Goal: Task Accomplishment & Management: Manage account settings

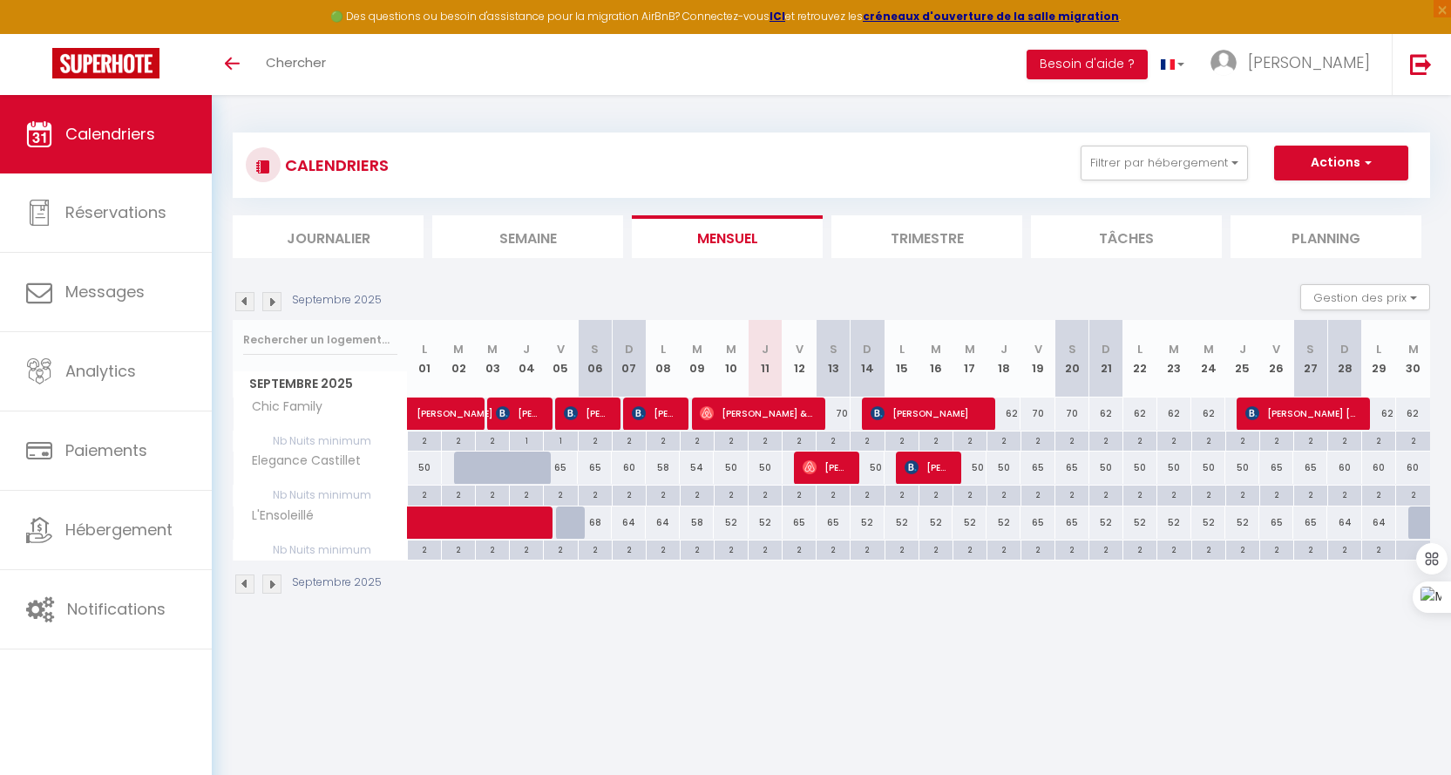
click at [280, 296] on img at bounding box center [271, 301] width 19 height 19
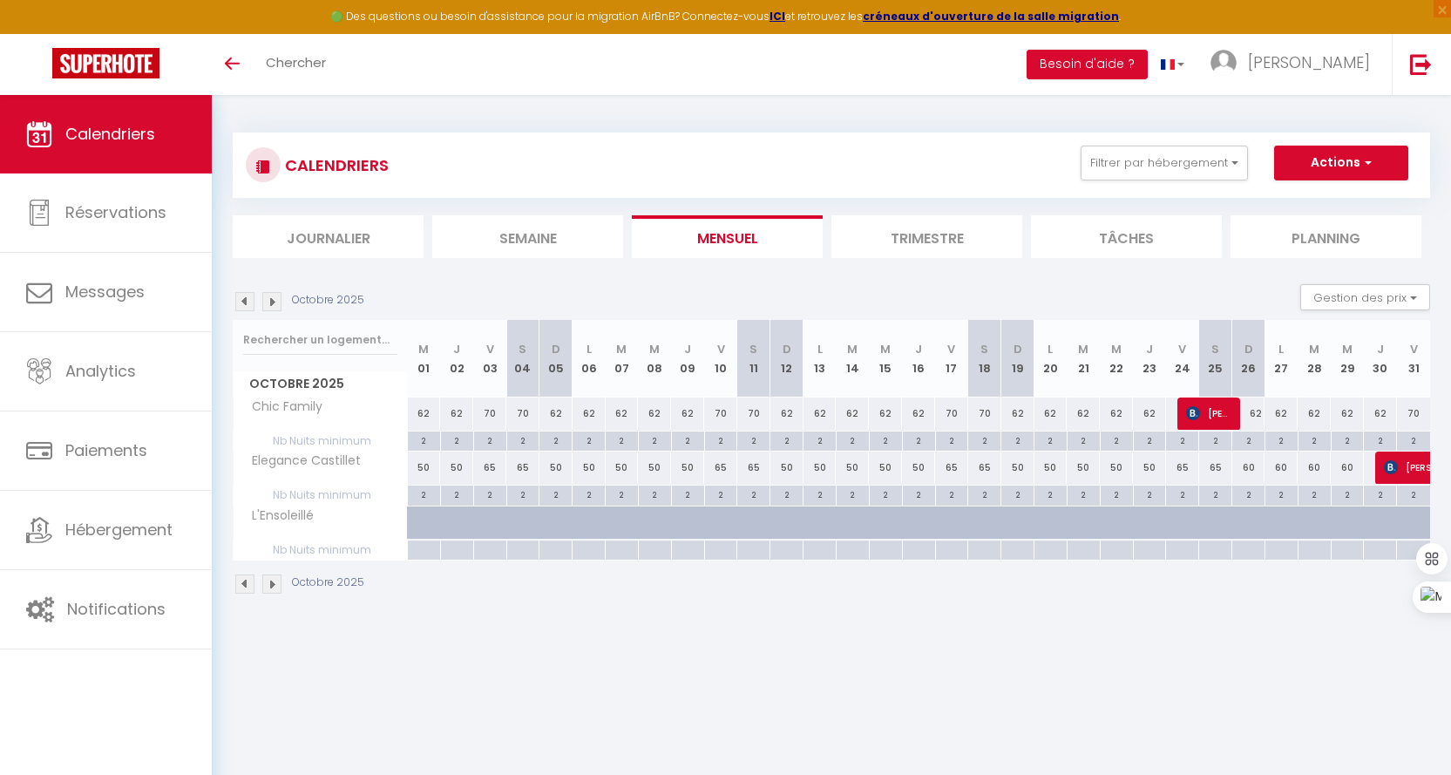
click at [280, 296] on img at bounding box center [271, 301] width 19 height 19
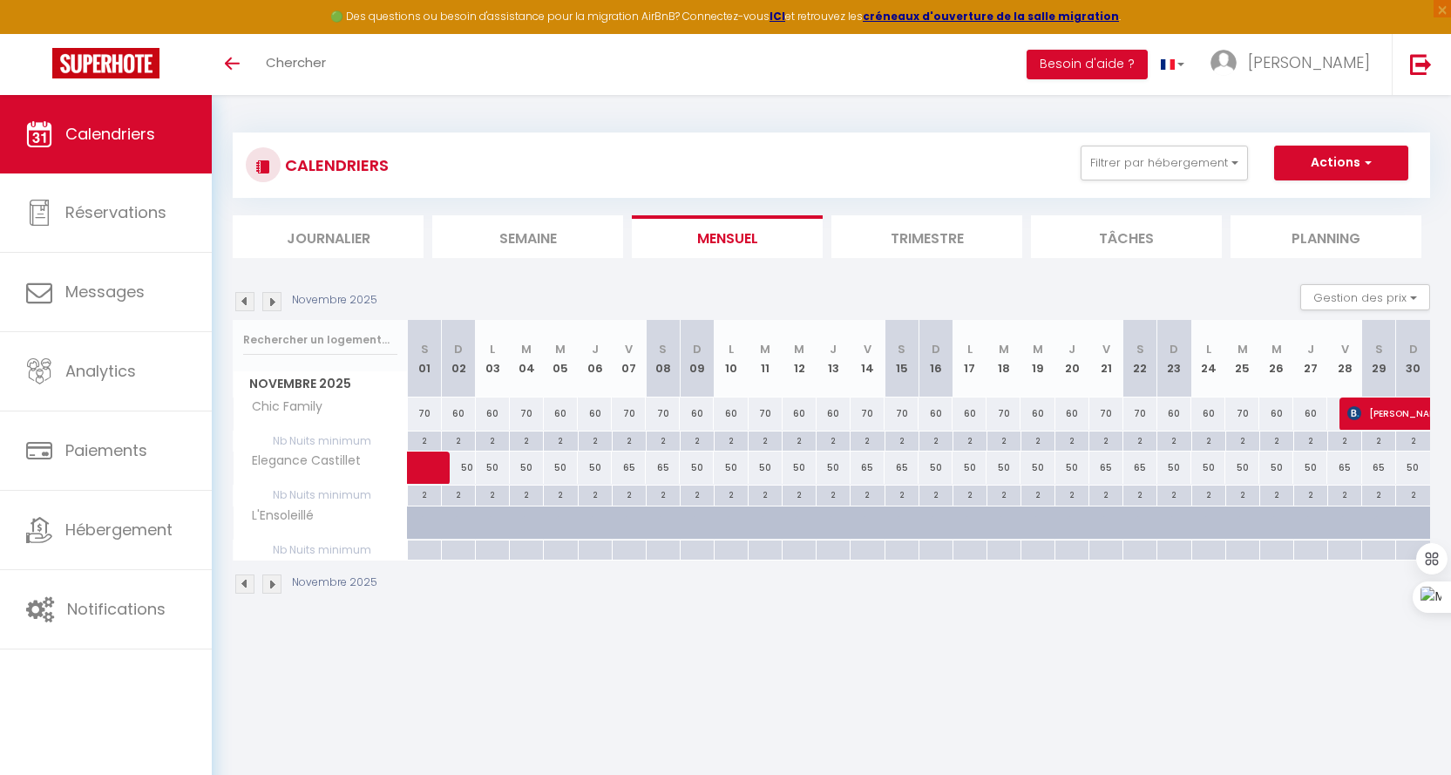
click at [250, 303] on img at bounding box center [244, 301] width 19 height 19
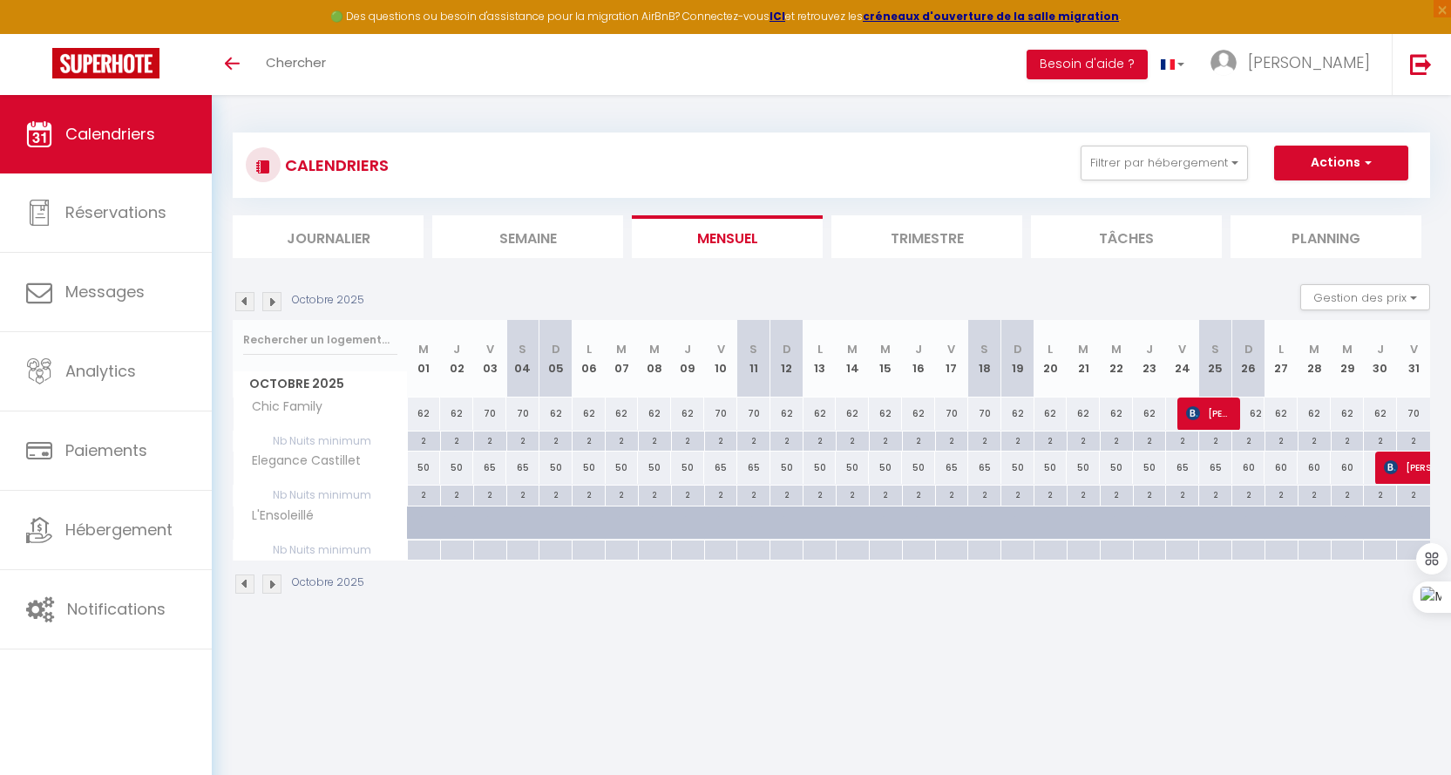
click at [250, 303] on img at bounding box center [244, 301] width 19 height 19
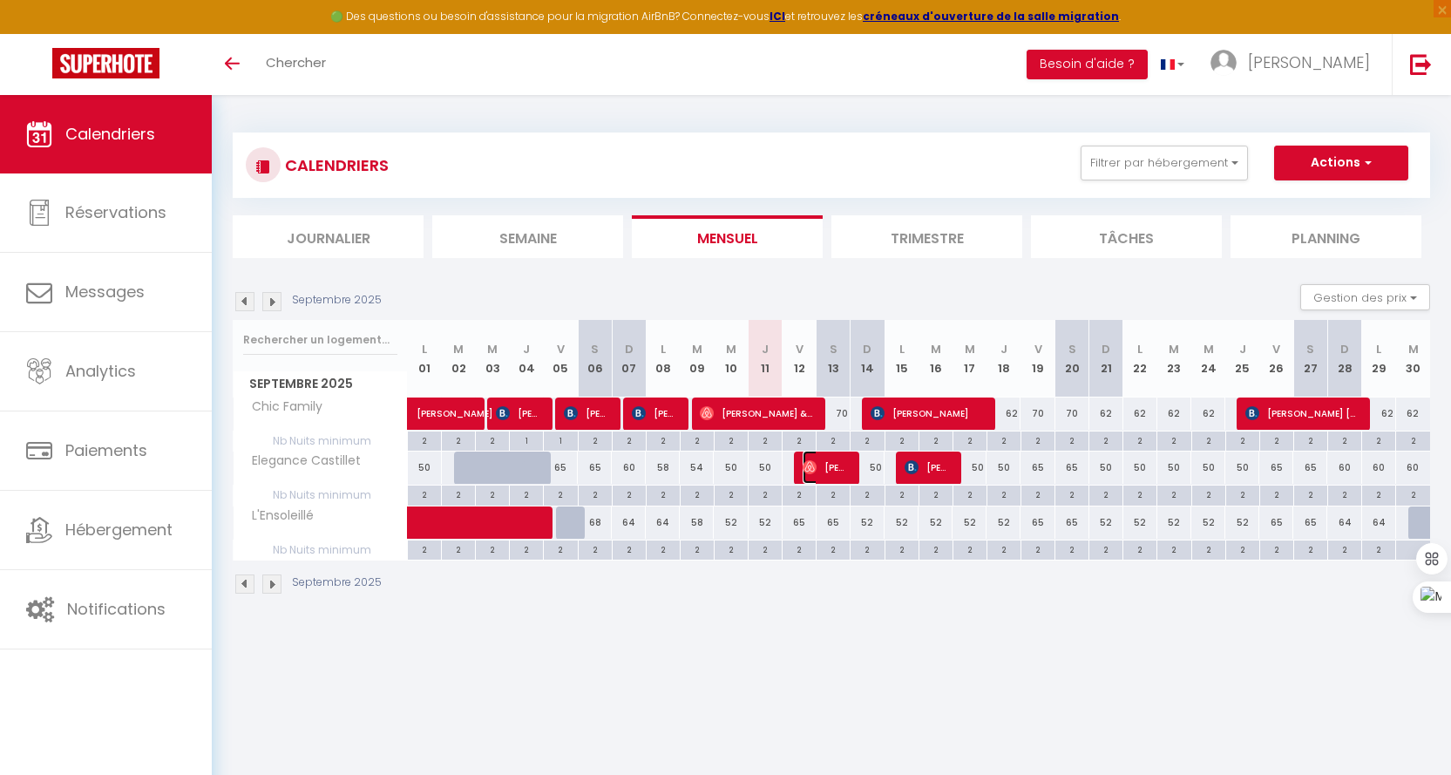
click at [829, 472] on span "Michael Vallery-Radot" at bounding box center [824, 466] width 45 height 33
select select "OK"
select select "0"
select select "1"
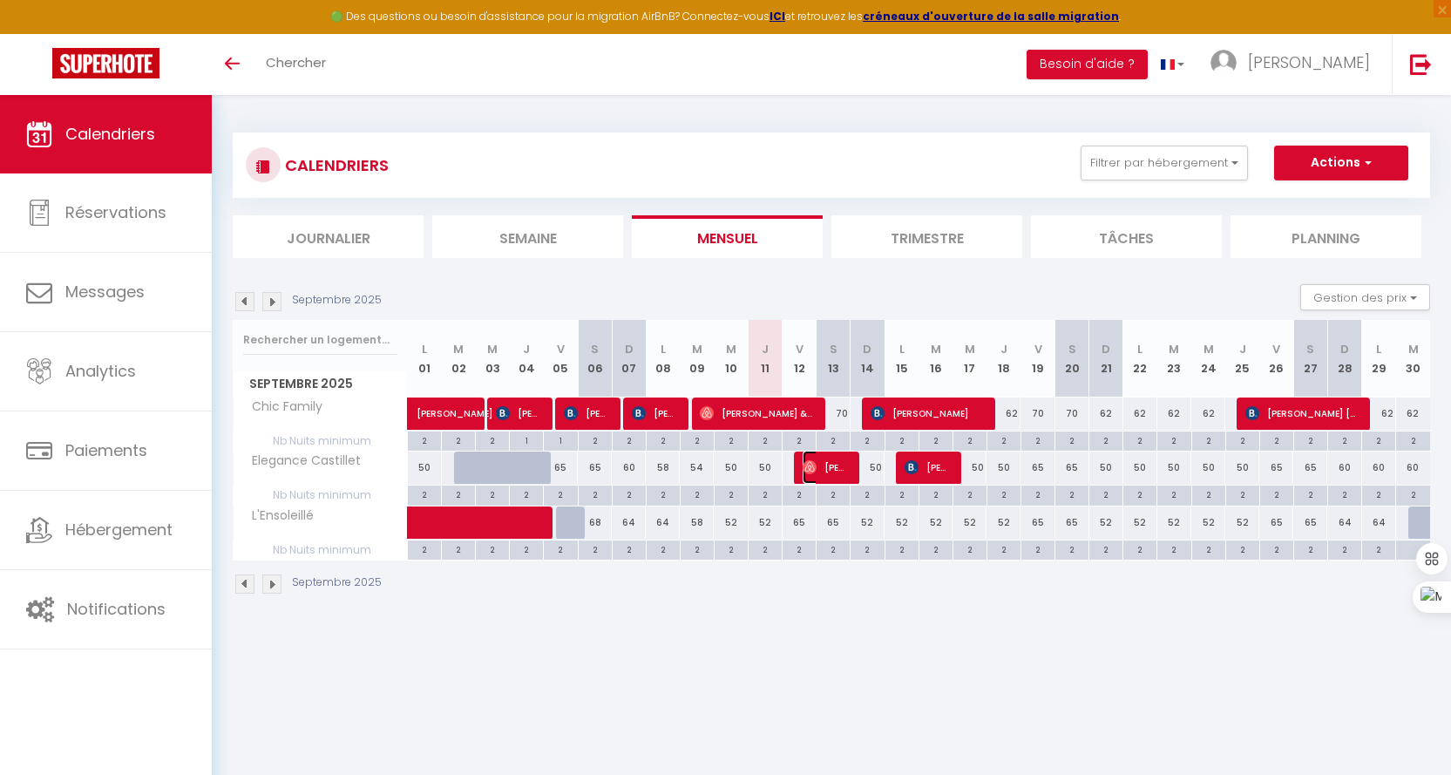
select select "1"
select select
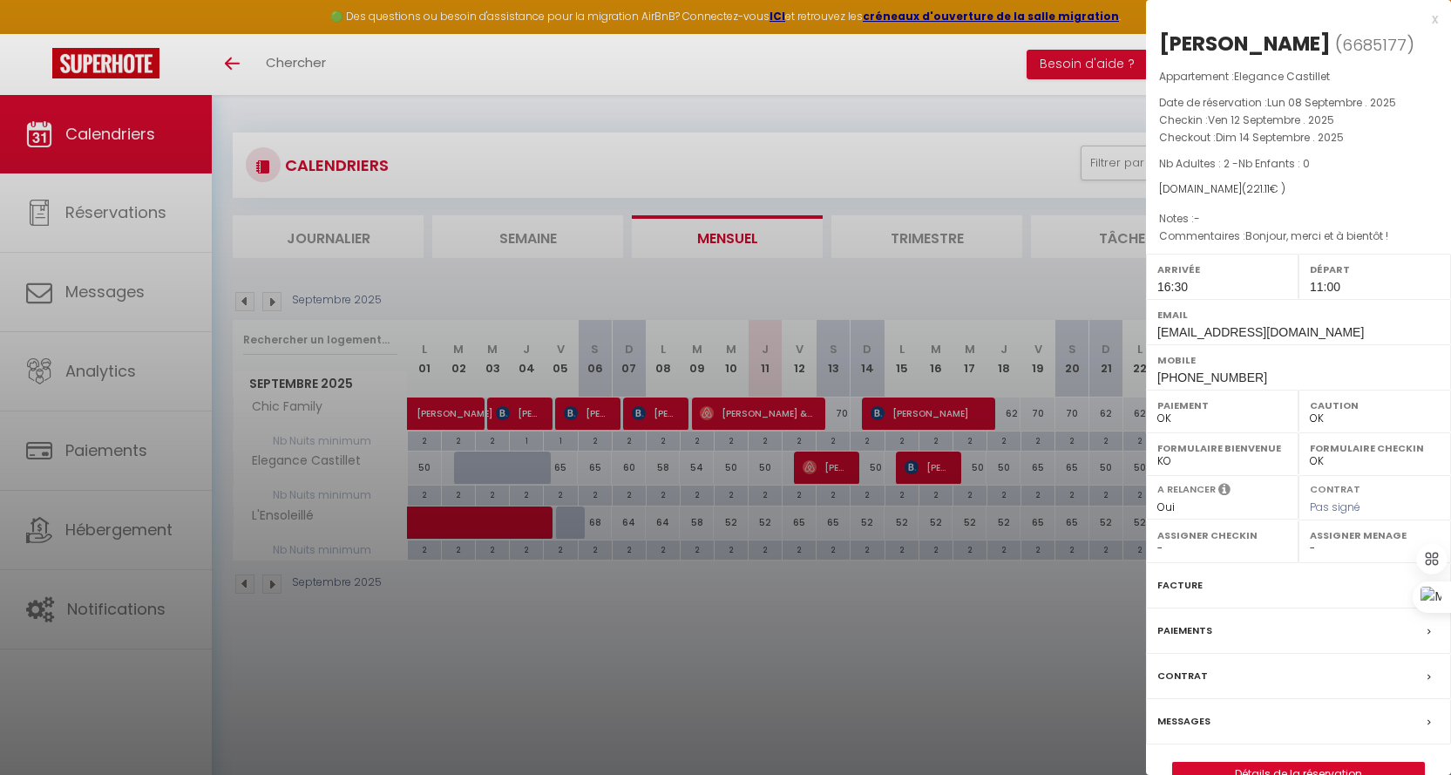
click at [822, 142] on div at bounding box center [725, 387] width 1451 height 775
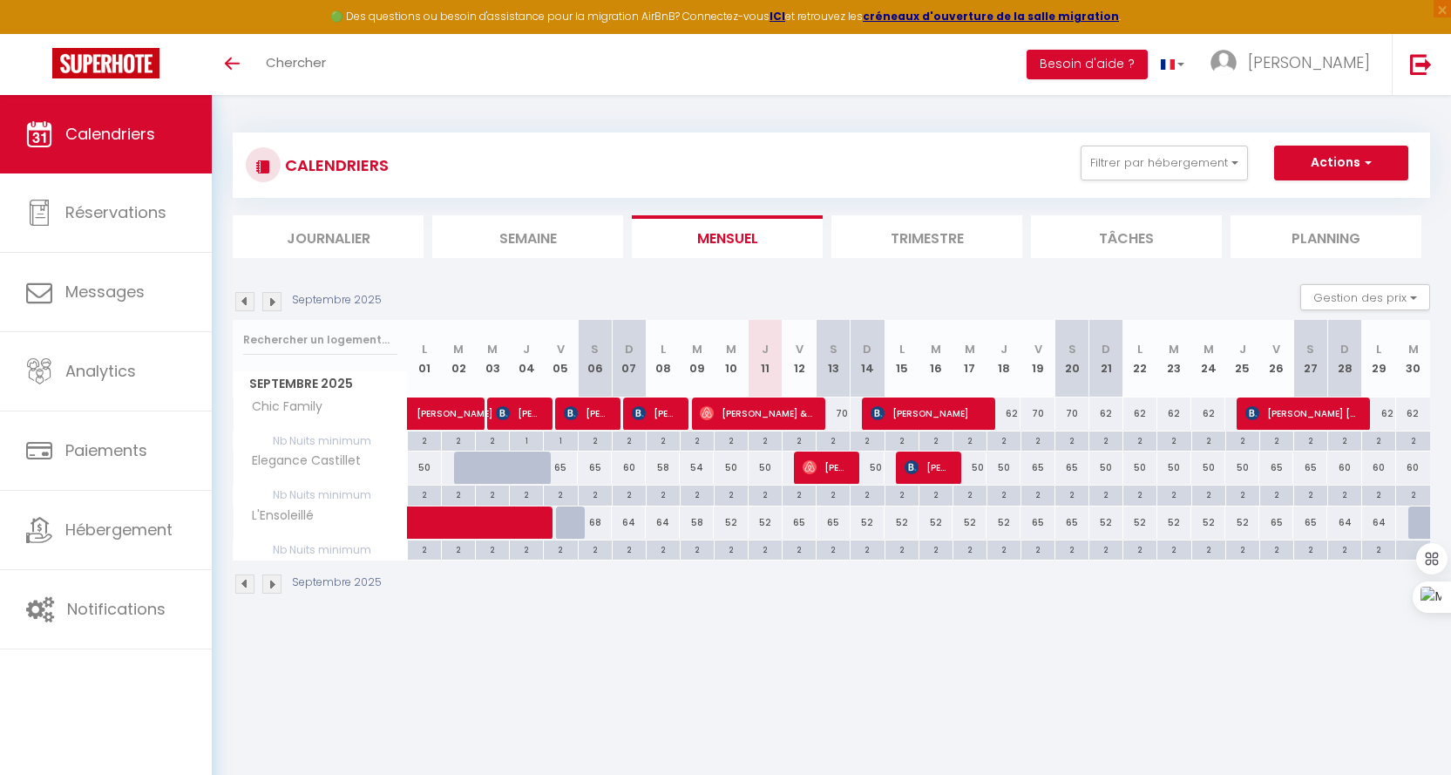
click at [766, 525] on div "52" at bounding box center [765, 522] width 34 height 32
type input "52"
type input "Jeu 11 Septembre 2025"
type input "Ven 12 Septembre 2025"
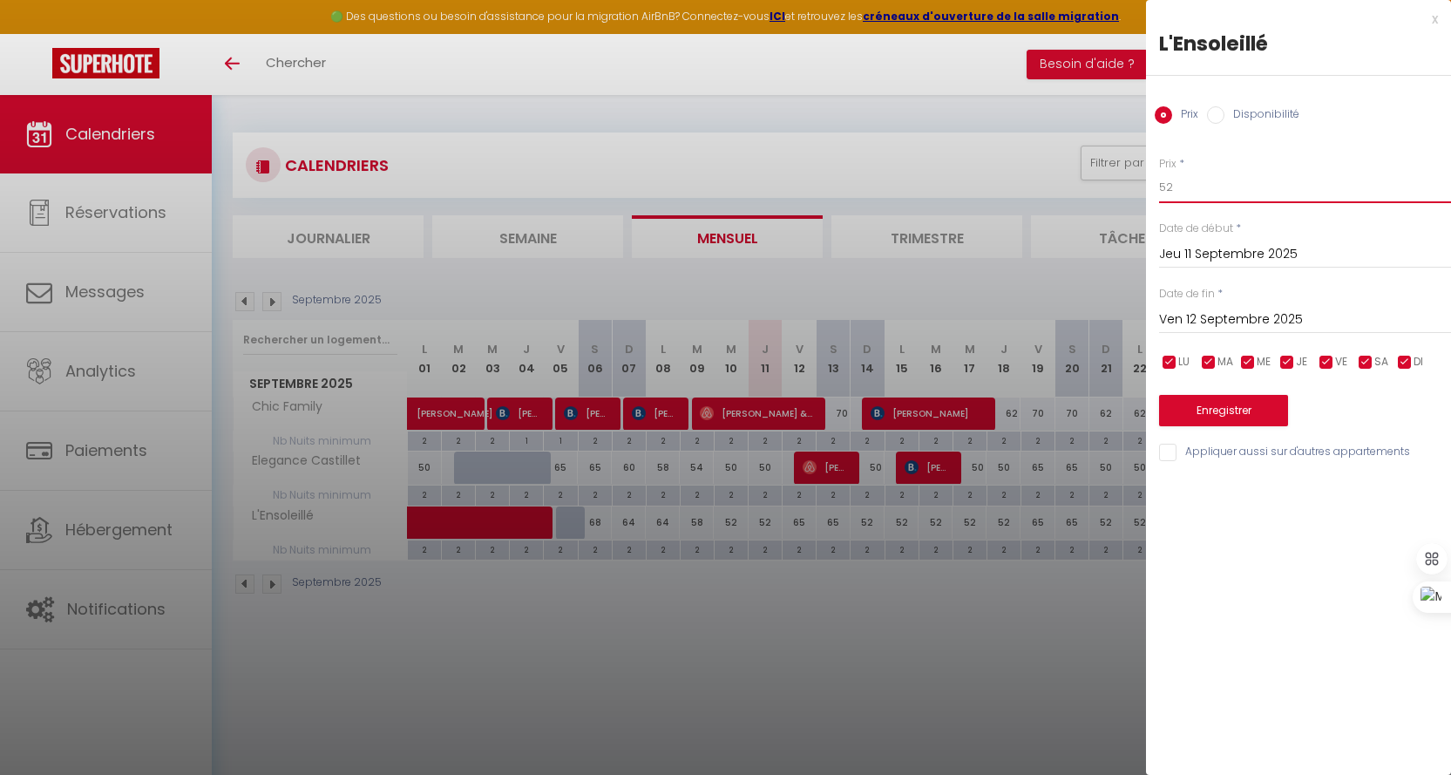
click at [1188, 186] on input "52" at bounding box center [1305, 187] width 292 height 31
type input "50"
click at [1221, 412] on button "Enregistrer" at bounding box center [1223, 410] width 129 height 31
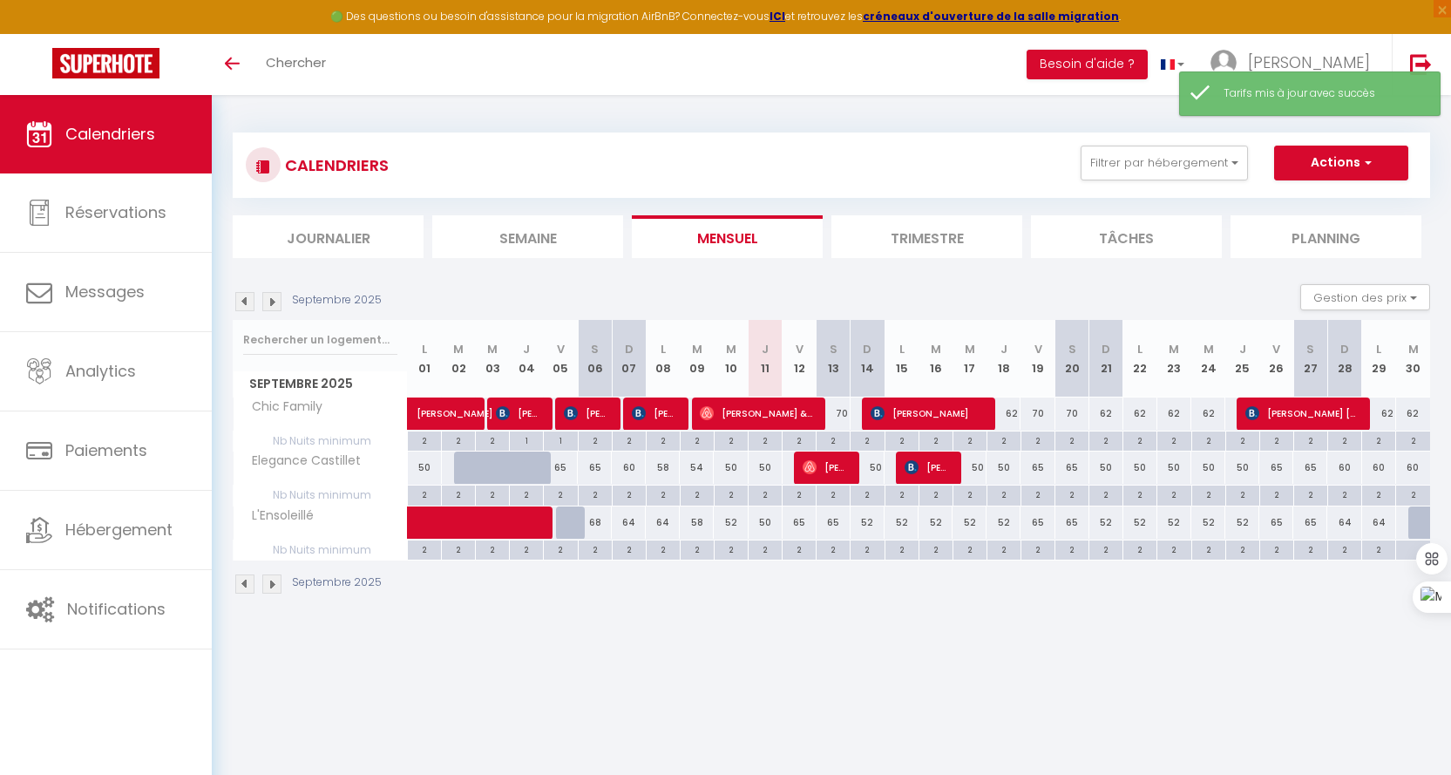
click at [800, 528] on div "65" at bounding box center [799, 522] width 34 height 32
type input "65"
type input "Ven 12 Septembre 2025"
type input "Sam 13 Septembre 2025"
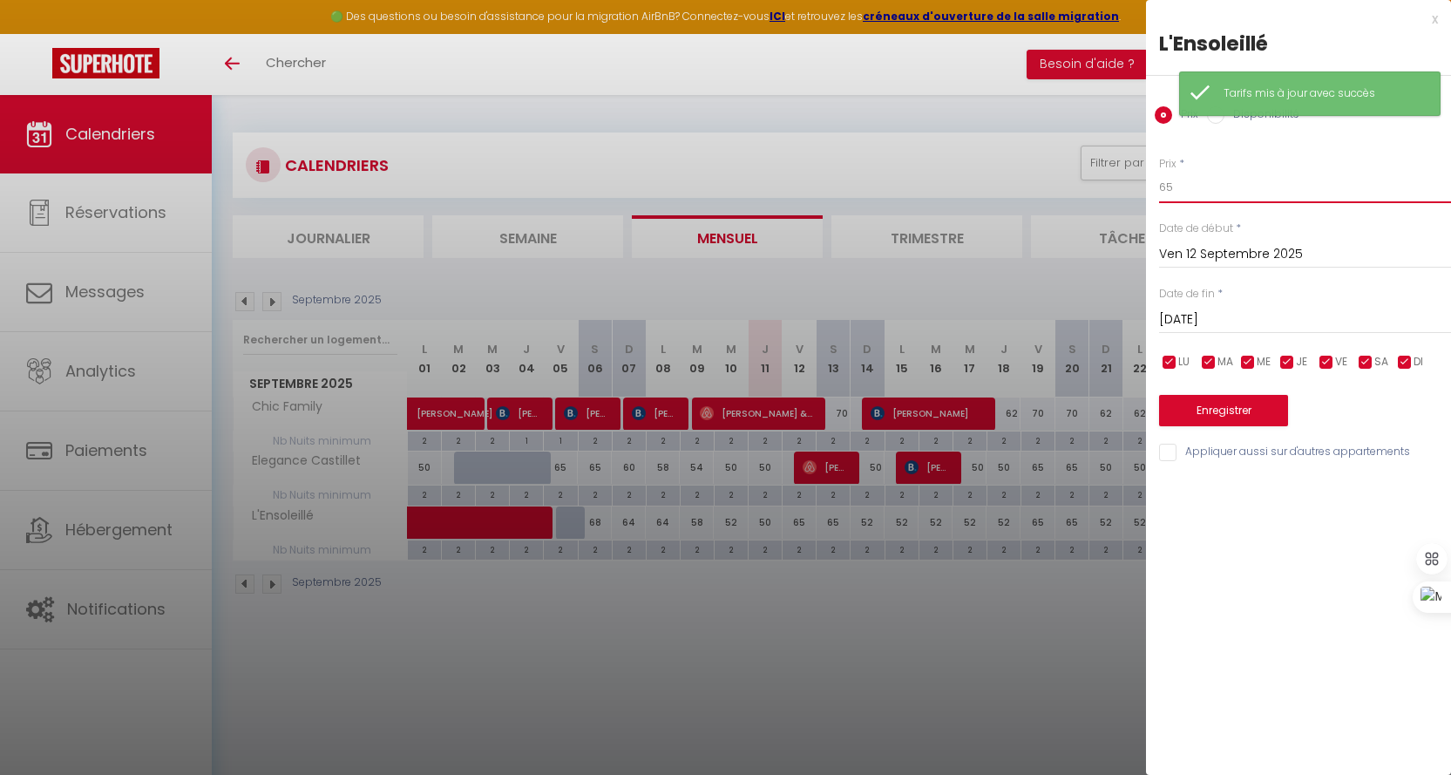
click at [1220, 198] on input "65" at bounding box center [1305, 187] width 292 height 31
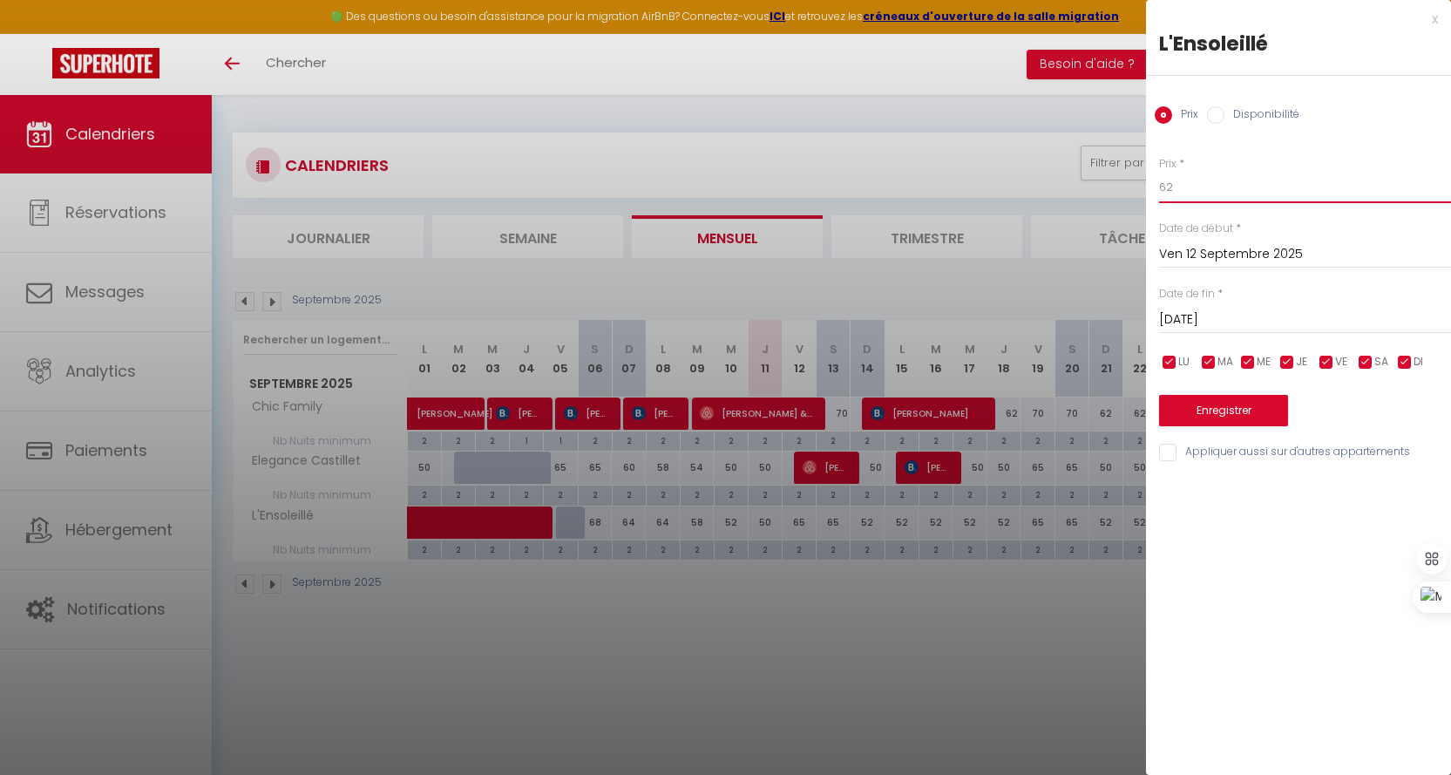
type input "62"
click at [1195, 308] on div "Sam 13 Septembre 2025 < Sep 2025 > Dim Lun Mar Mer Jeu Ven Sam 1 2 3 4 5 6 7 8 …" at bounding box center [1305, 317] width 292 height 31
click at [1204, 316] on input "Sam 13 Septembre 2025" at bounding box center [1305, 319] width 292 height 23
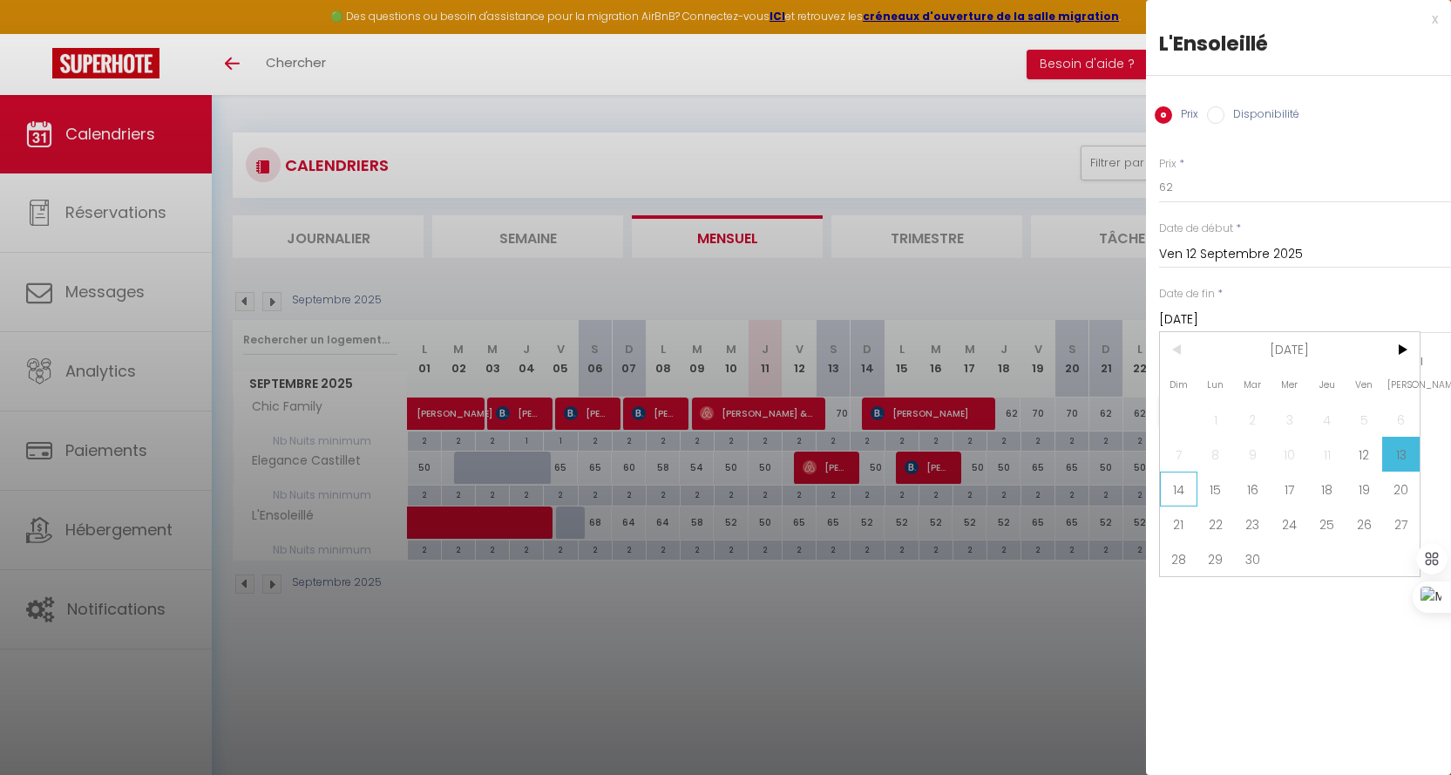
click at [1184, 496] on span "14" at bounding box center [1178, 488] width 37 height 35
type input "Dim 14 Septembre 2025"
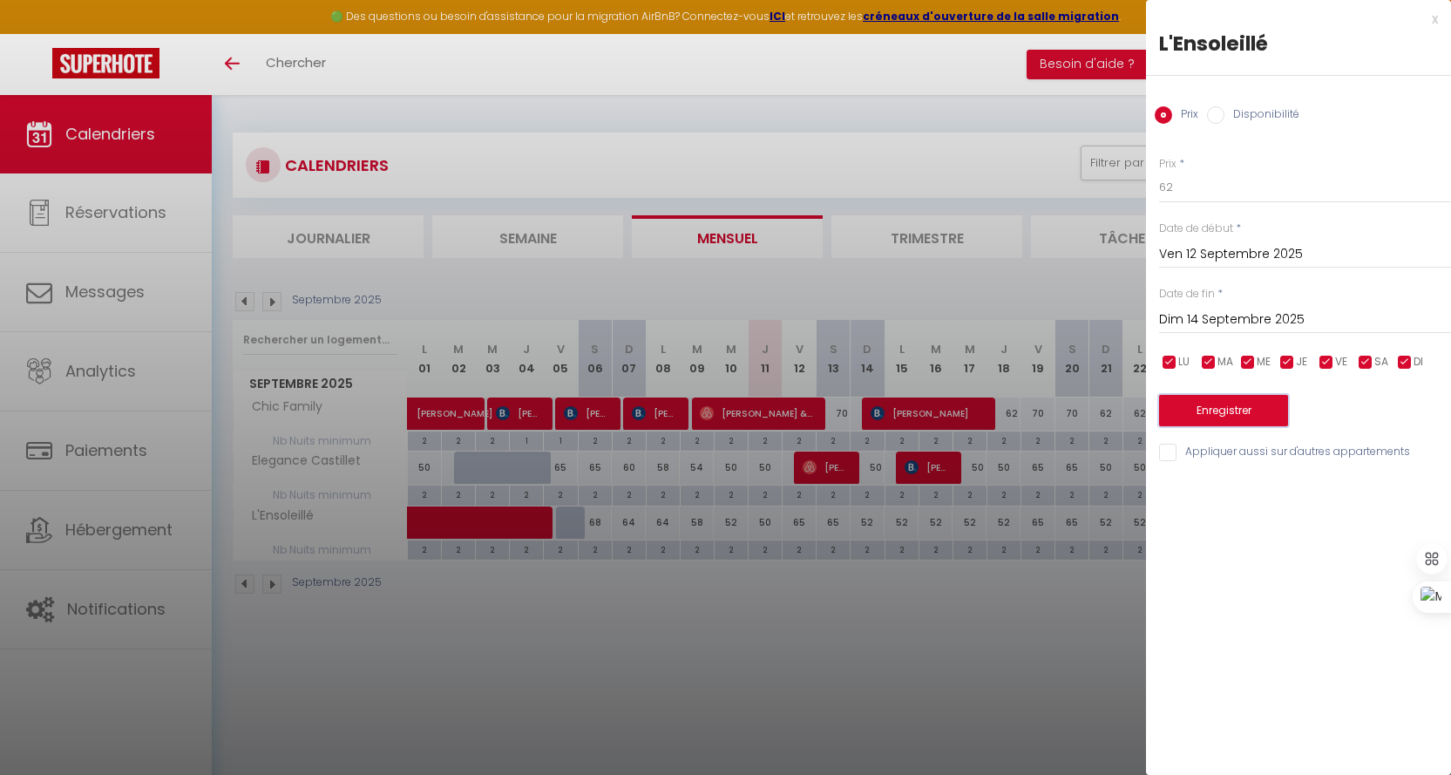
click at [1200, 425] on button "Enregistrer" at bounding box center [1223, 410] width 129 height 31
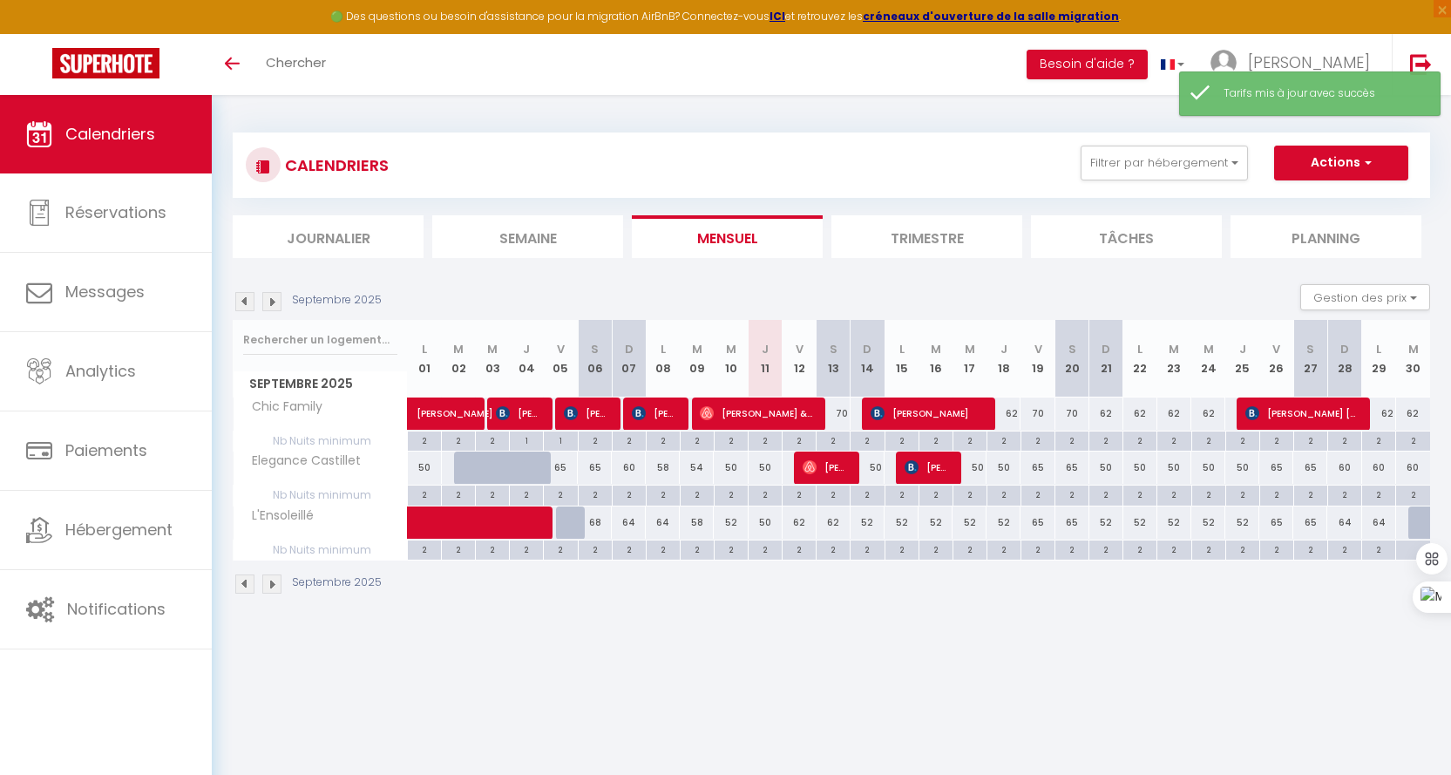
click at [1032, 523] on div "65" at bounding box center [1037, 522] width 34 height 32
type input "65"
type input "Ven 19 Septembre 2025"
type input "Sam 20 Septembre 2025"
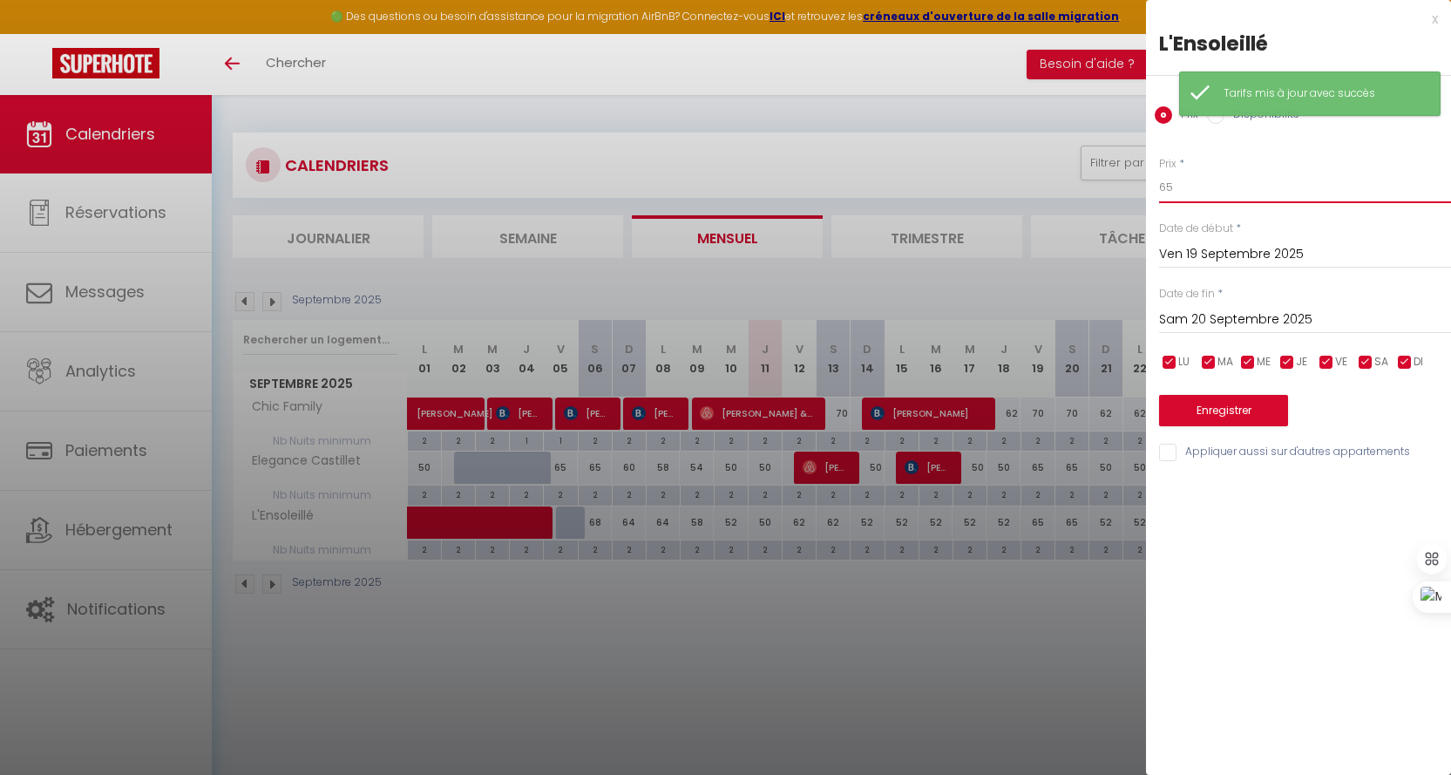
click at [1231, 184] on input "65" at bounding box center [1305, 187] width 292 height 31
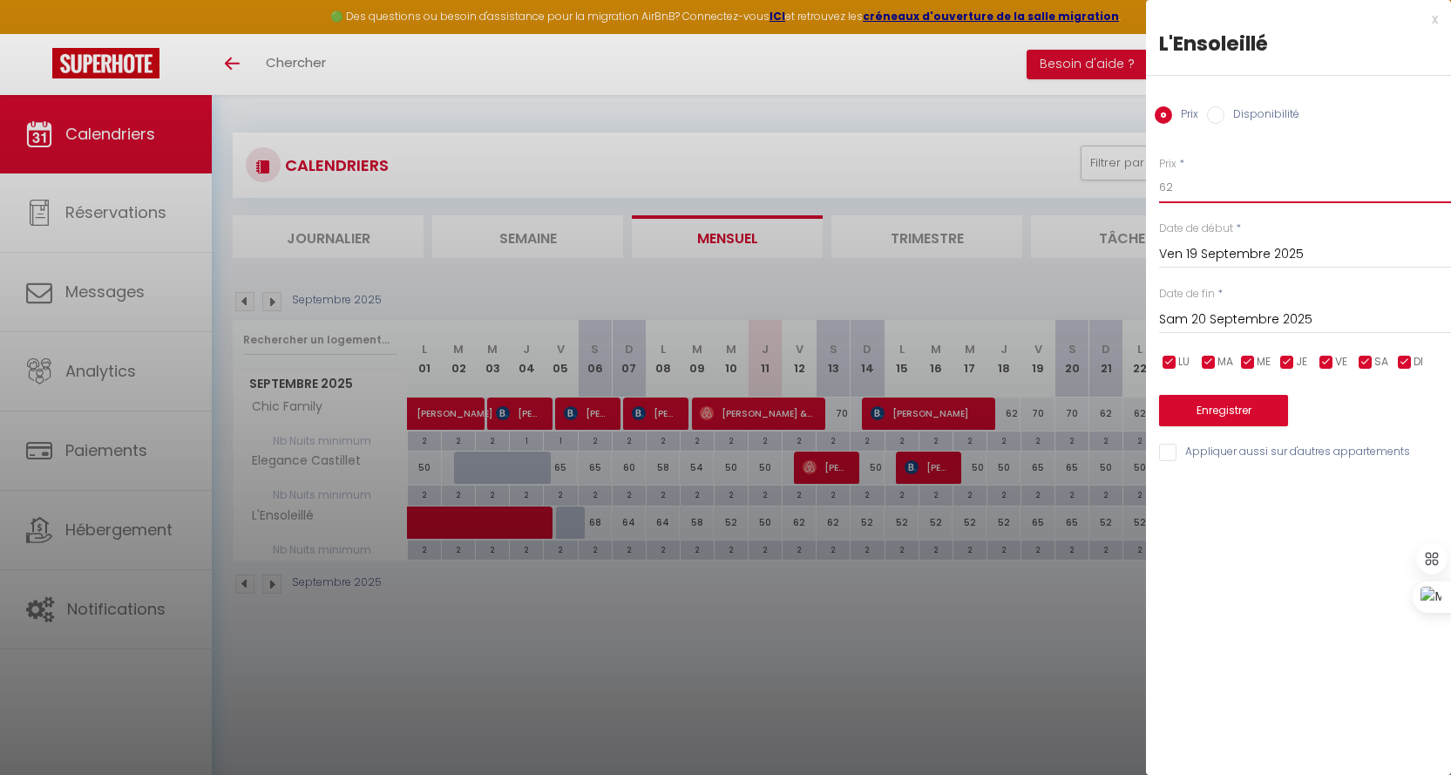
type input "62"
click at [1187, 322] on input "Sam 20 Septembre 2025" at bounding box center [1305, 319] width 292 height 23
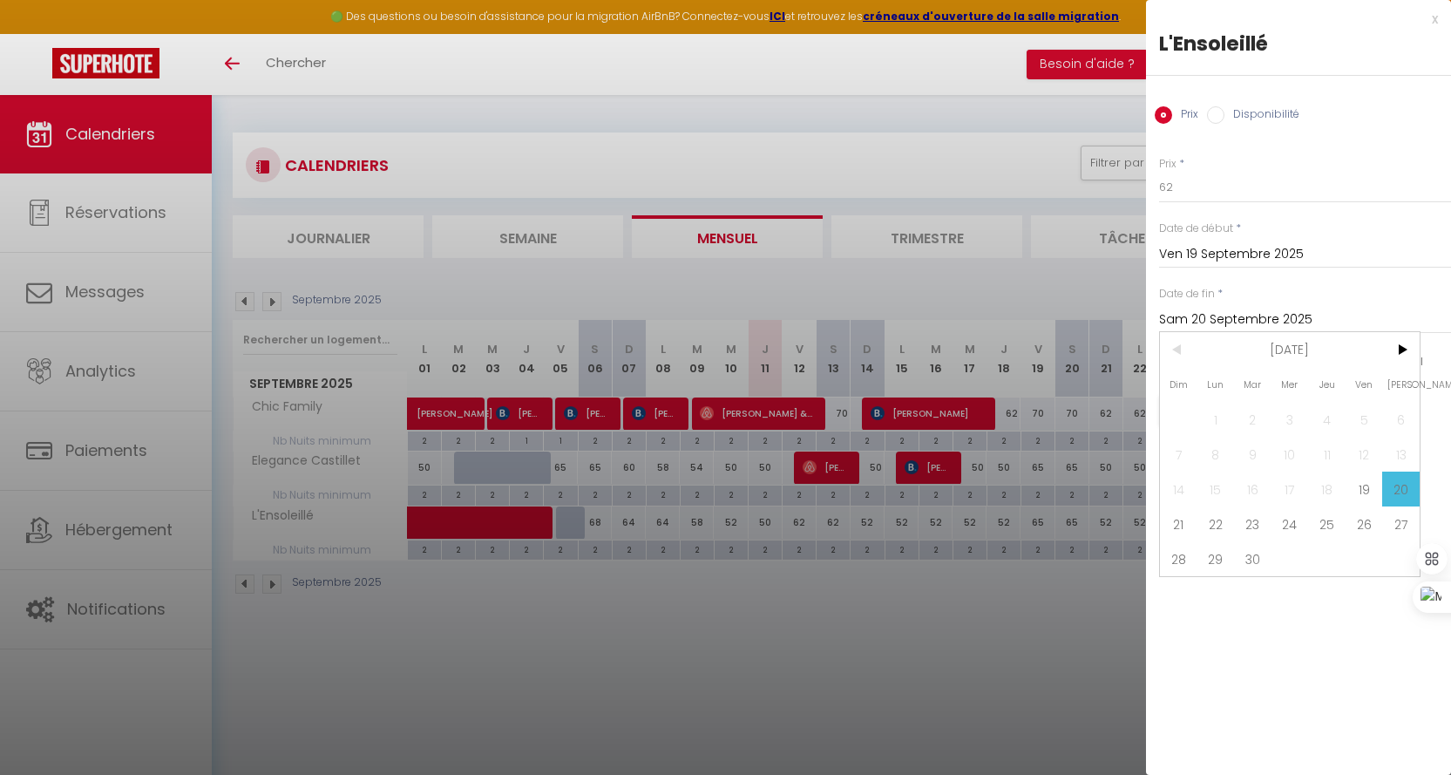
click at [1175, 519] on span "21" at bounding box center [1178, 523] width 37 height 35
type input "Dim 21 Septembre 2025"
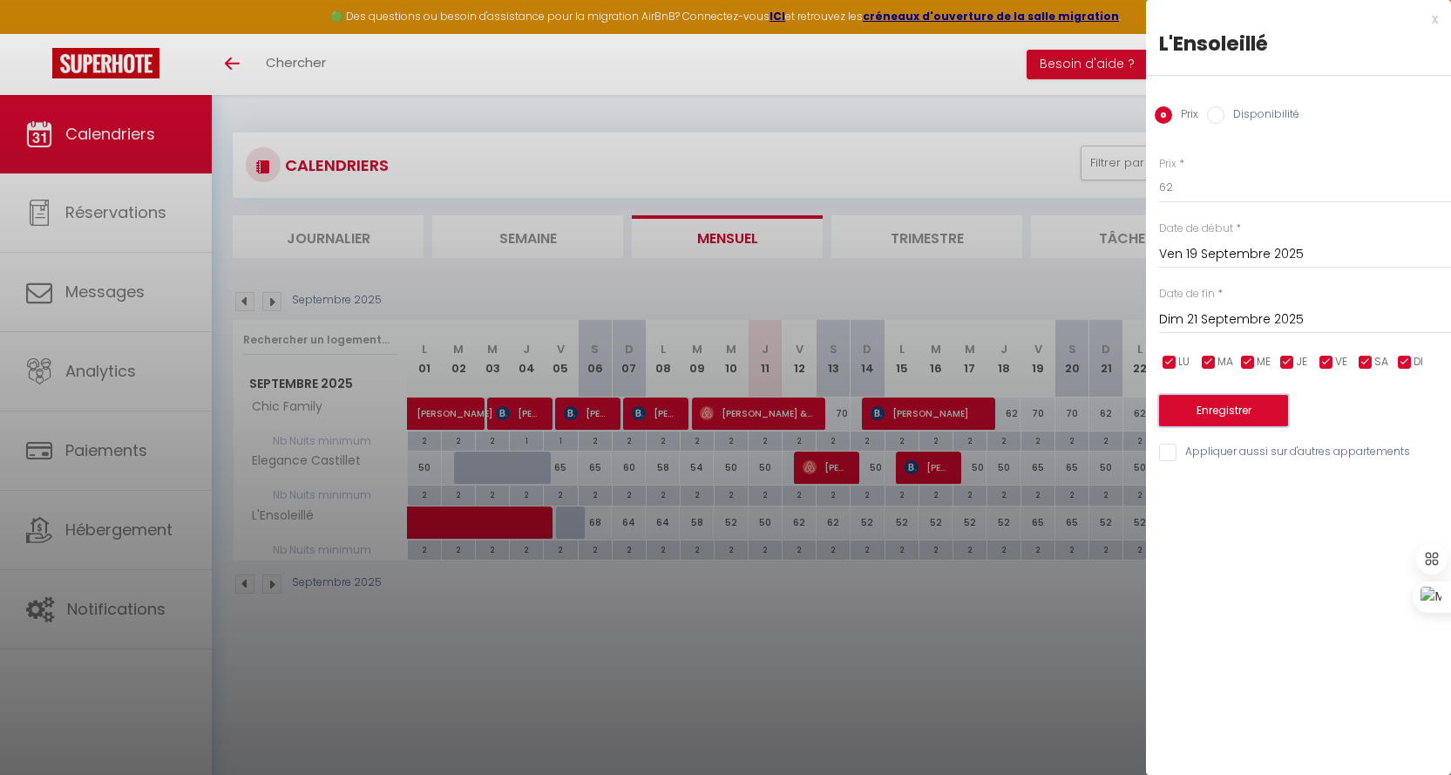
click at [1244, 406] on button "Enregistrer" at bounding box center [1223, 410] width 129 height 31
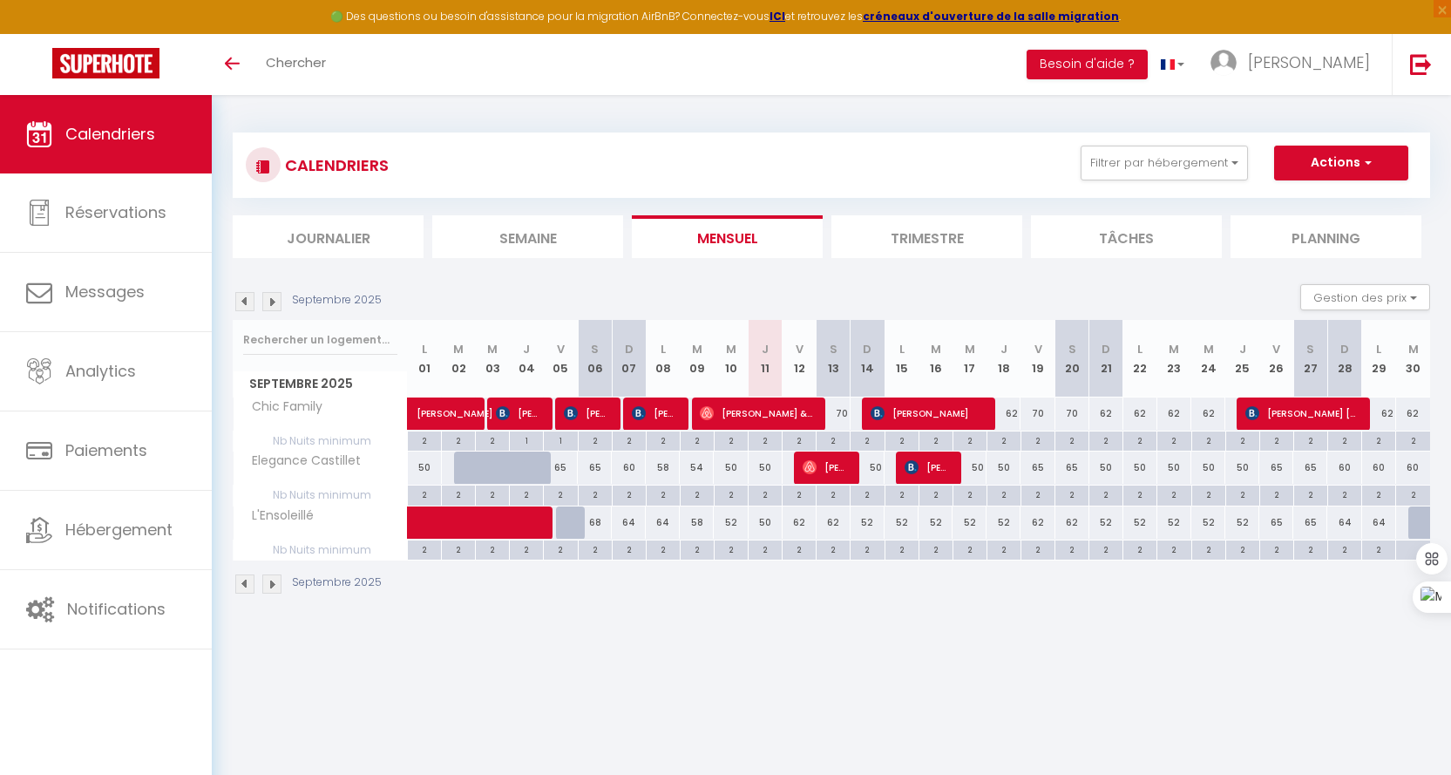
drag, startPoint x: 1212, startPoint y: 105, endPoint x: 1052, endPoint y: 181, distance: 177.7
click at [1212, 105] on div "CALENDRIERS Filtrer par hébergement PERPI L'Ensoleillé Elegance Castillet Chic …" at bounding box center [831, 364] width 1239 height 538
